Goal: Task Accomplishment & Management: Manage account settings

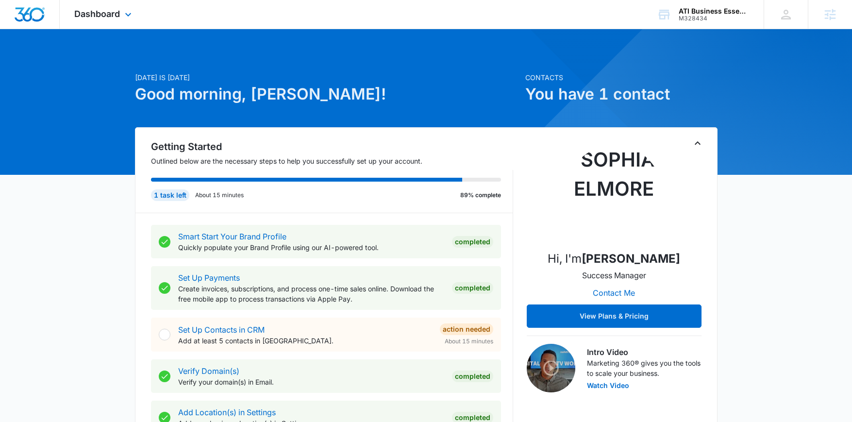
click at [109, 23] on div "Dashboard Apps Reputation Websites Forms CRM Email Social Shop Content Ads Inte…" at bounding box center [104, 14] width 89 height 29
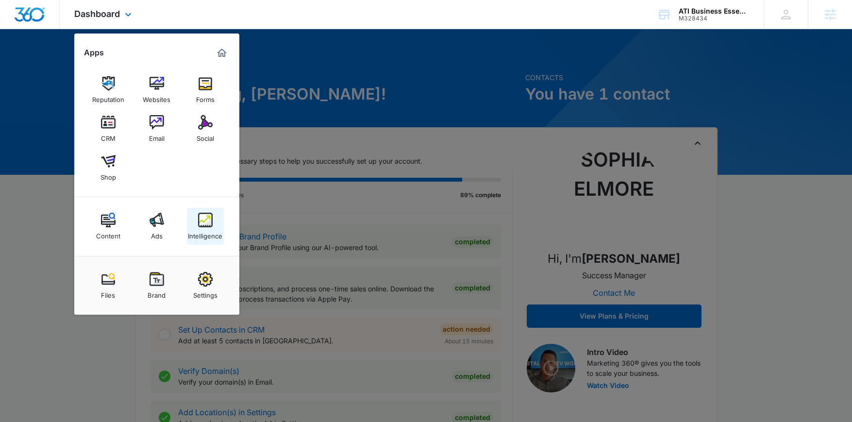
click at [203, 211] on link "Intelligence" at bounding box center [205, 226] width 37 height 37
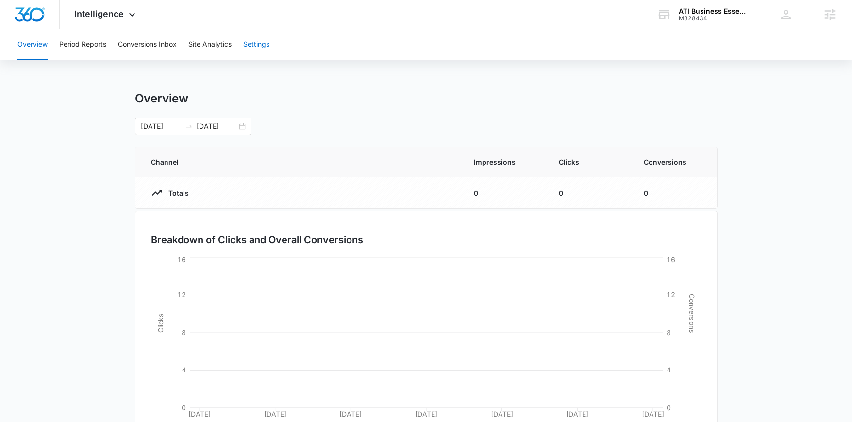
click at [247, 45] on button "Settings" at bounding box center [256, 44] width 26 height 31
